Goal: Browse casually

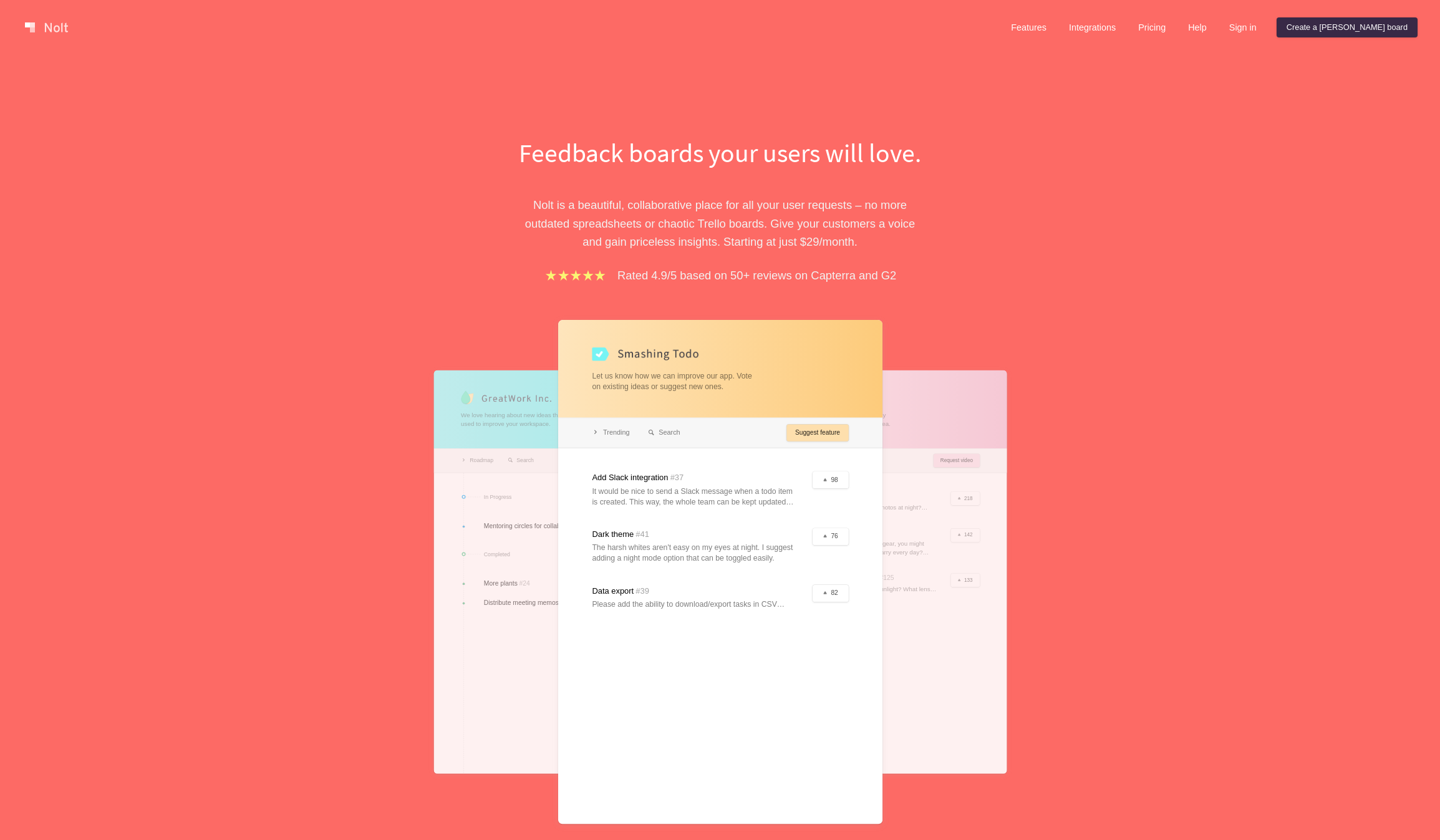
click at [1191, 338] on div "Feedback boards your users will love. Nolt is a beautiful, collaborative place …" at bounding box center [720, 488] width 1440 height 867
click at [1298, 79] on div "Feedback boards your users will love. [PERSON_NAME] is a beautiful, collaborati…" at bounding box center [720, 488] width 1440 height 867
